Goal: Navigation & Orientation: Find specific page/section

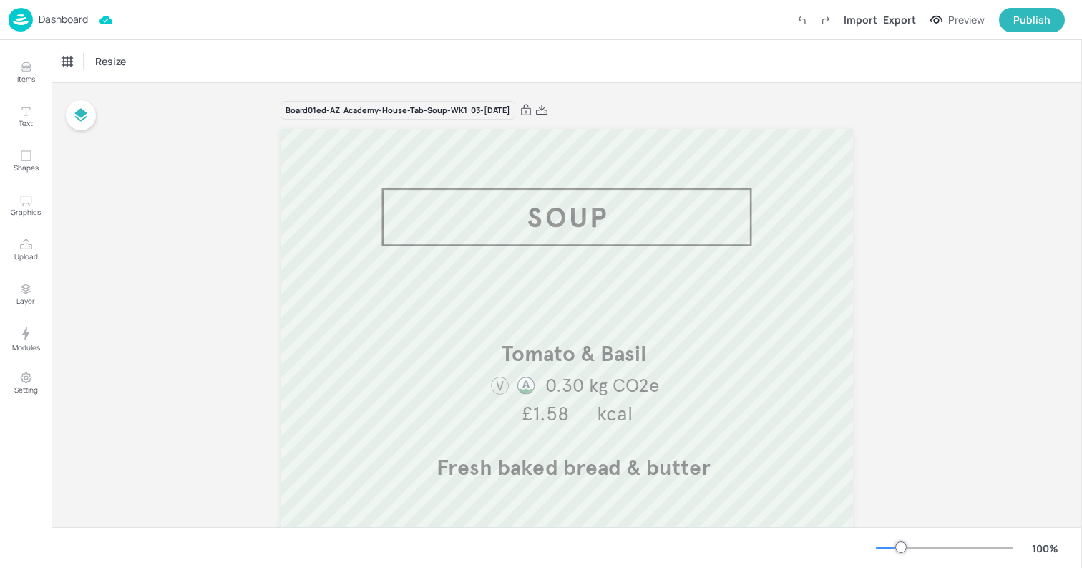
click at [25, 21] on img at bounding box center [21, 20] width 24 height 24
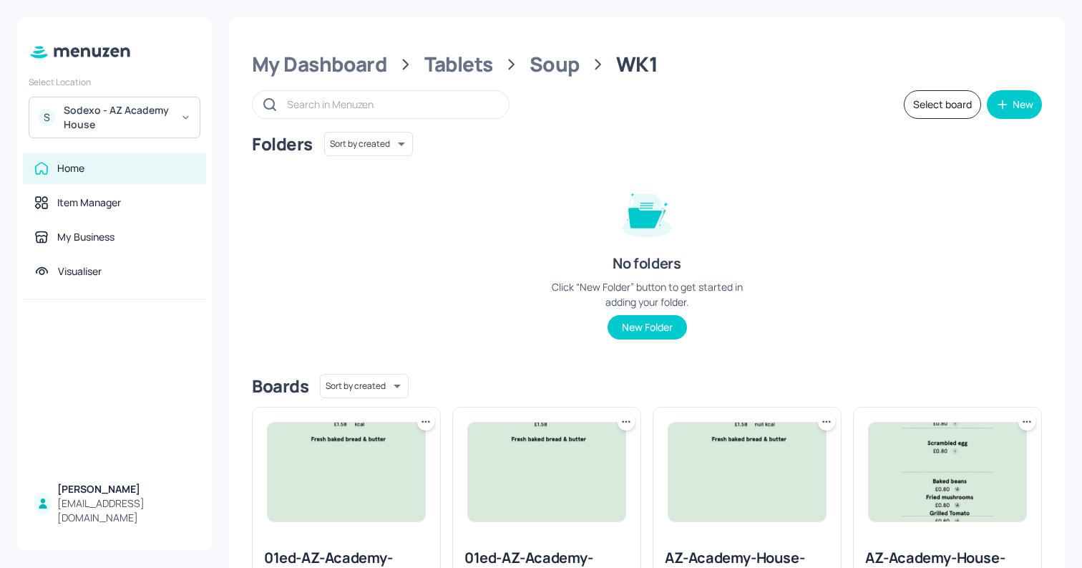
click at [64, 123] on div "Sodexo - AZ Academy House" at bounding box center [118, 117] width 108 height 29
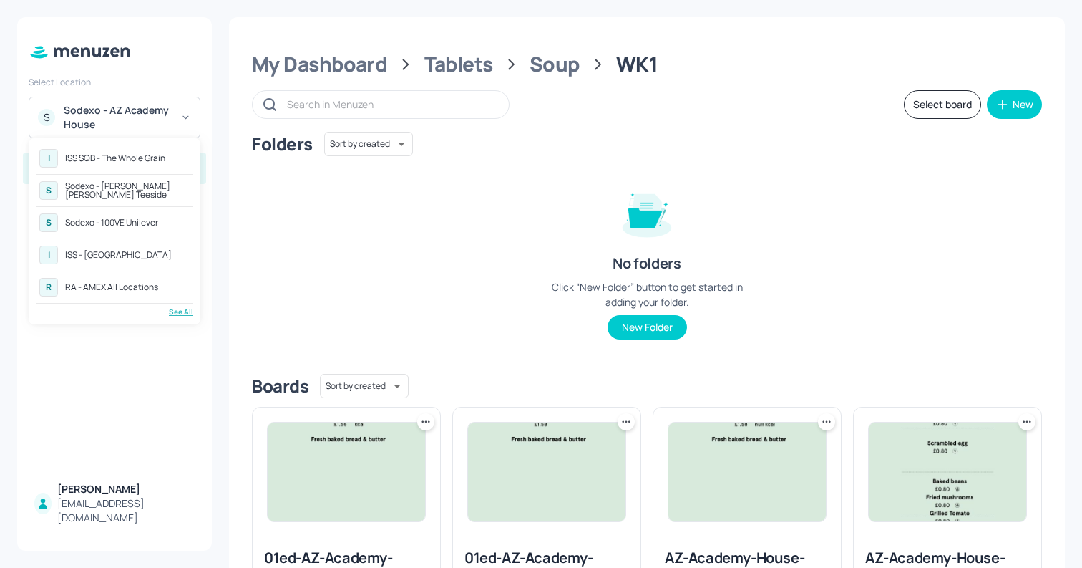
click at [183, 313] on div "See All" at bounding box center [115, 311] width 158 height 11
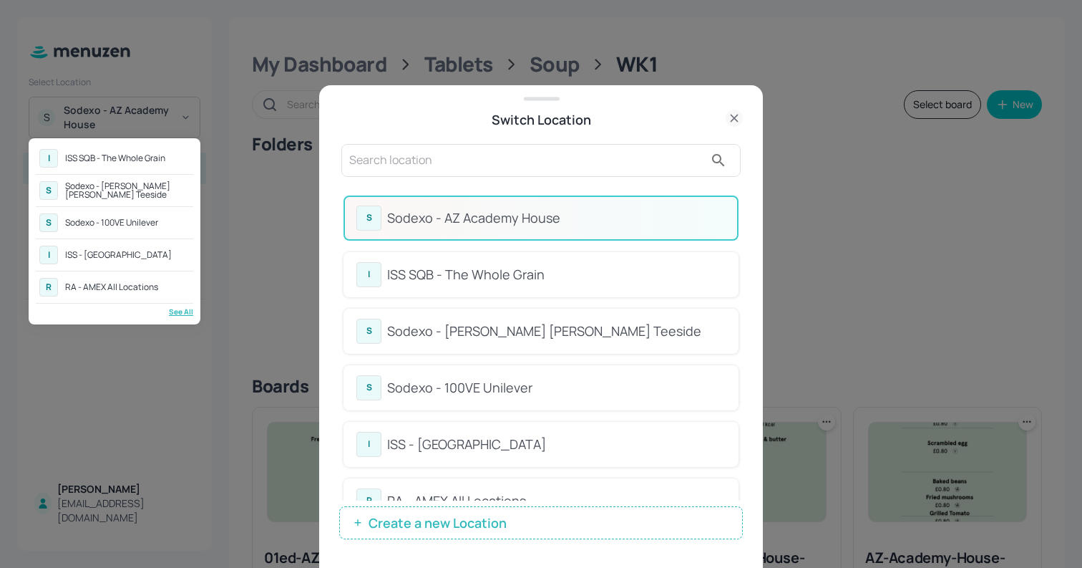
click at [451, 158] on div at bounding box center [541, 284] width 1082 height 568
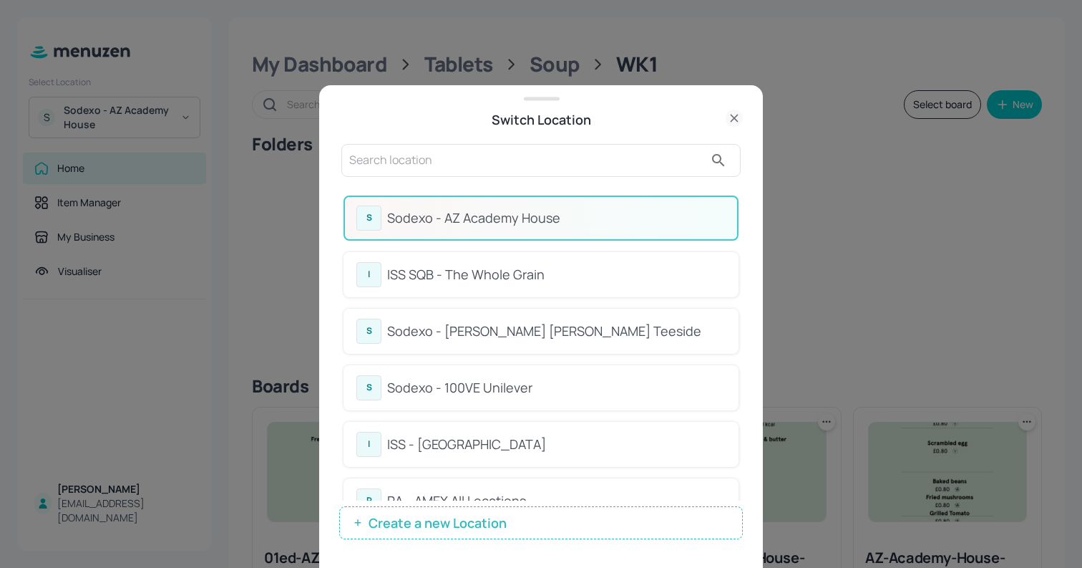
click at [451, 158] on div "I ISS SQB - The Whole Grain S Sodexo - [PERSON_NAME] [PERSON_NAME] Teeside S So…" at bounding box center [541, 284] width 1082 height 568
click at [451, 158] on input "text" at bounding box center [526, 160] width 355 height 23
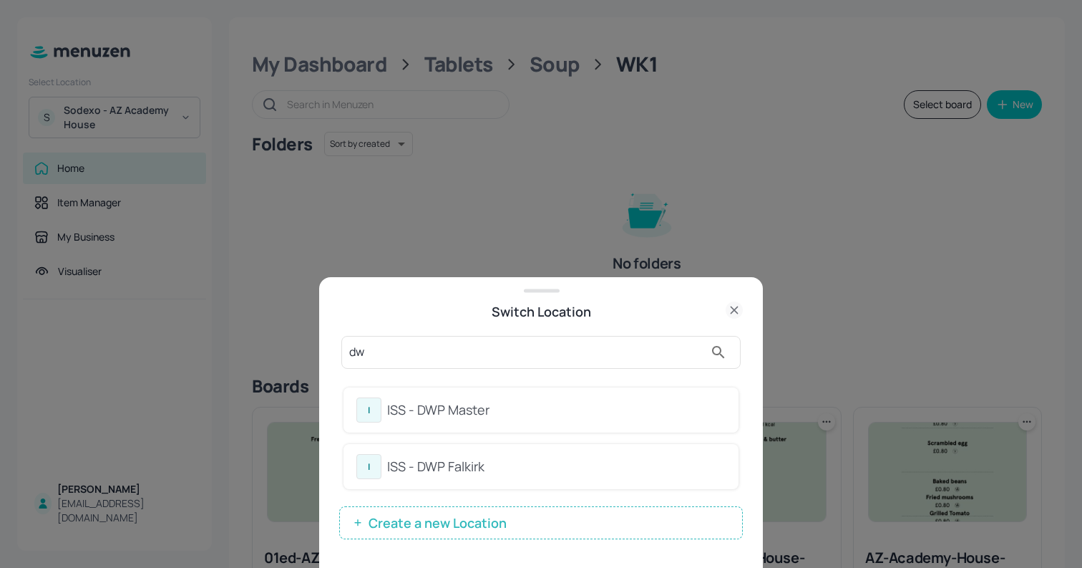
type input "dw"
click at [396, 410] on div "ISS - DWP Master" at bounding box center [556, 409] width 339 height 19
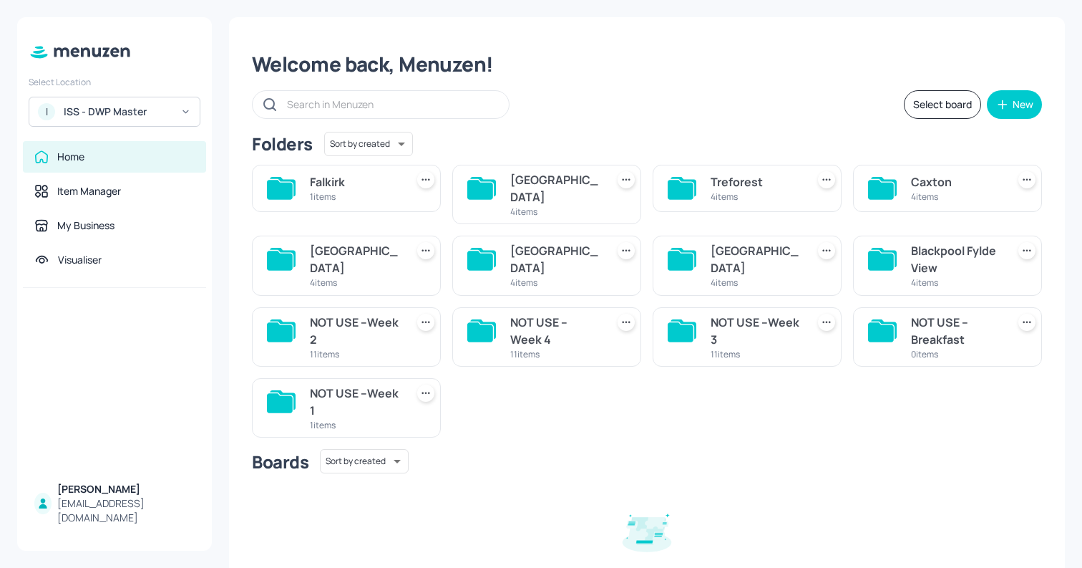
click at [933, 180] on div "Caxton" at bounding box center [956, 181] width 90 height 17
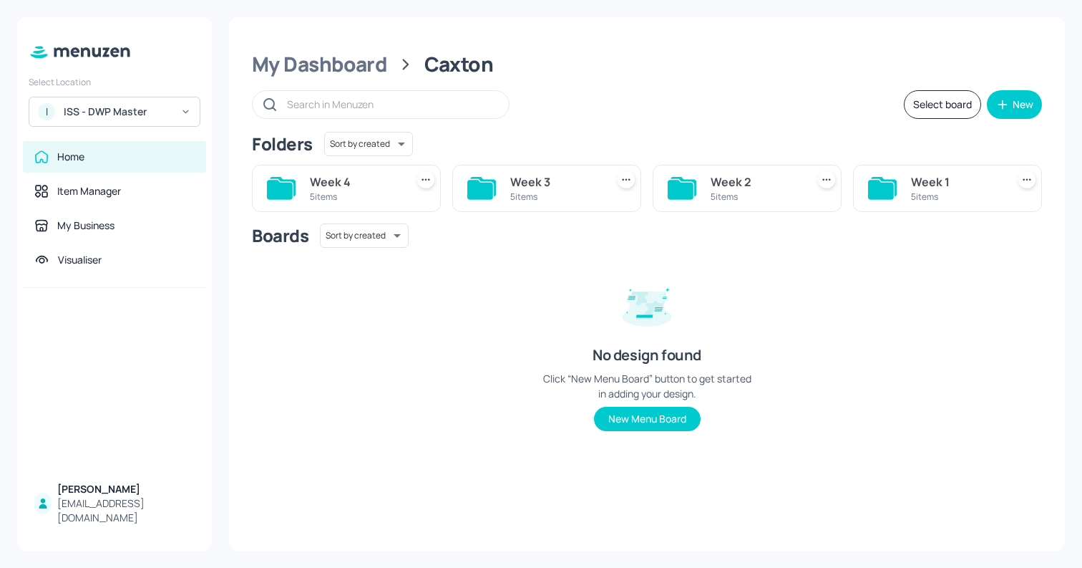
click at [914, 192] on div "5 items" at bounding box center [956, 196] width 90 height 12
